Goal: Obtain resource: Download file/media

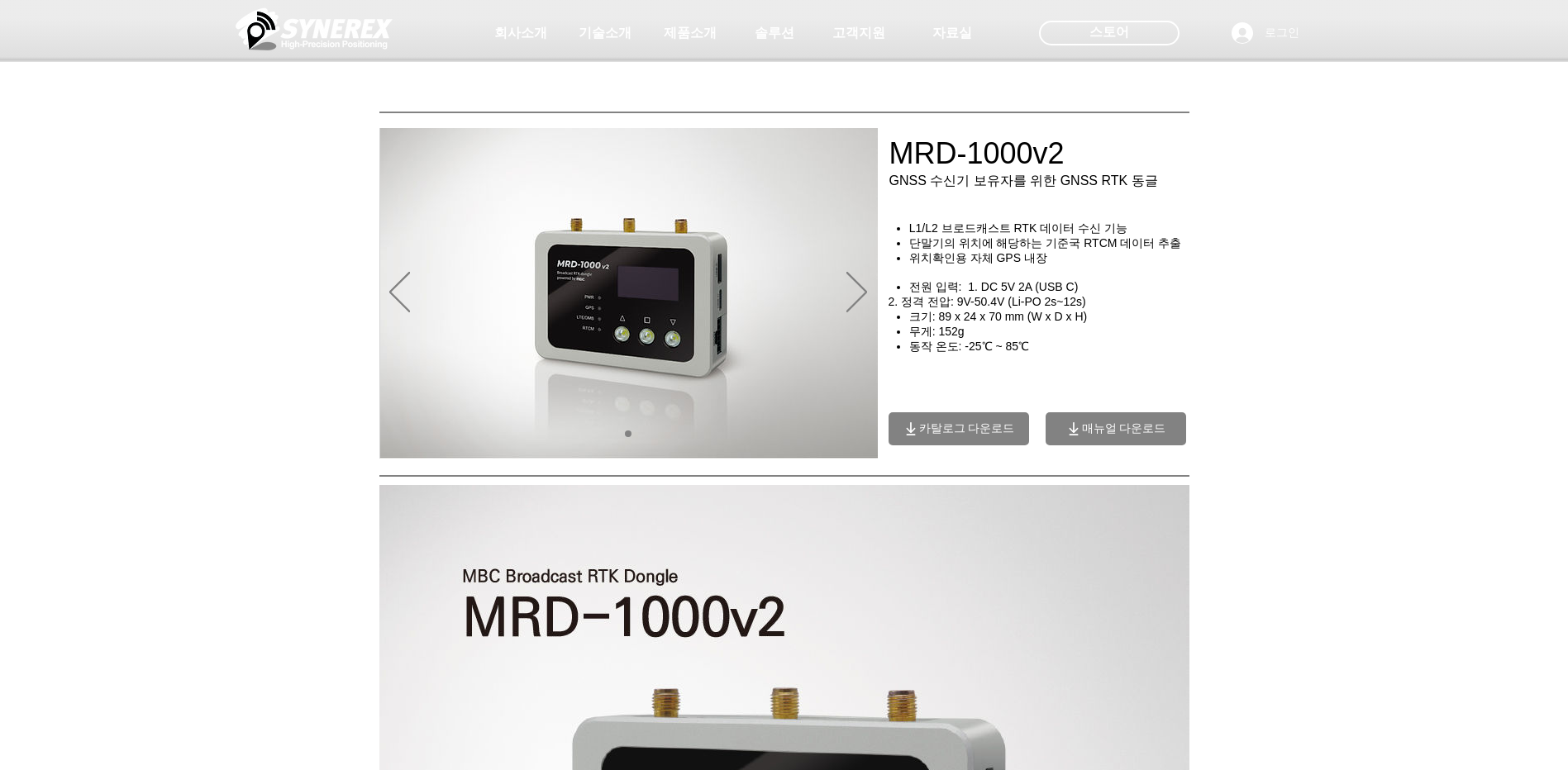
click at [1095, 435] on span "매뉴얼 다운로드" at bounding box center [1124, 429] width 84 height 15
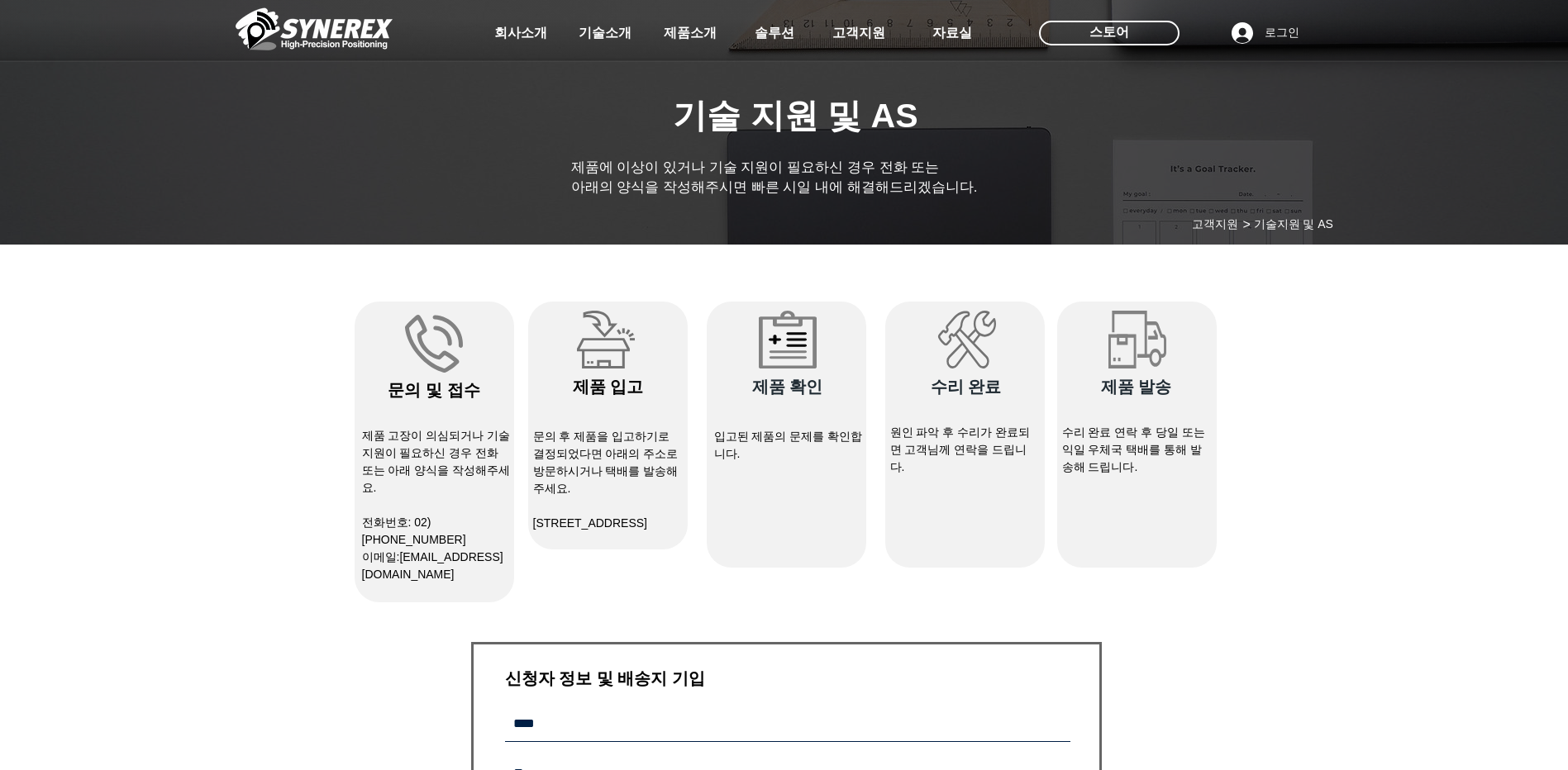
select select "******"
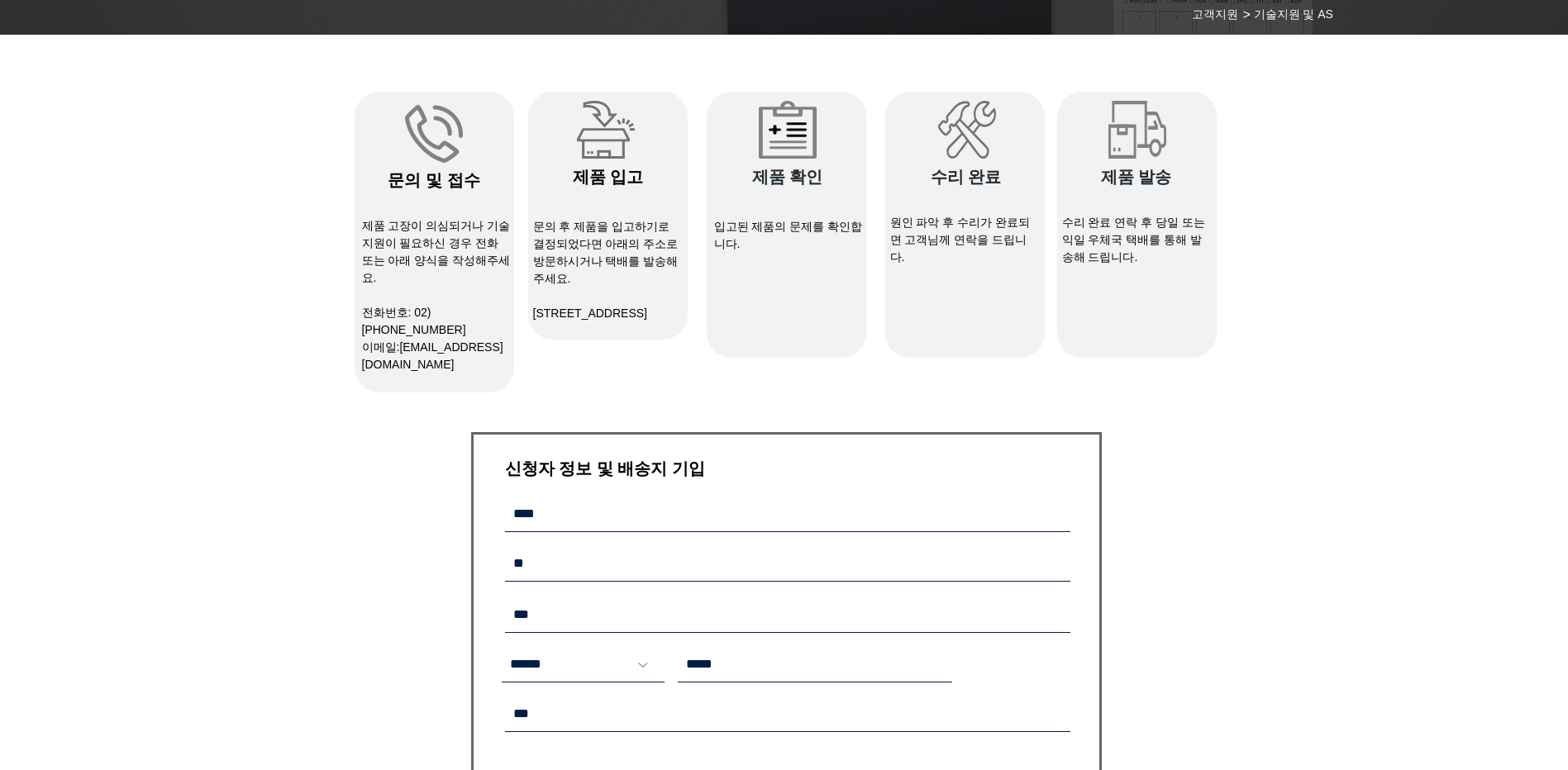
scroll to position [248, 0]
